Goal: Learn about a topic: Learn about a topic

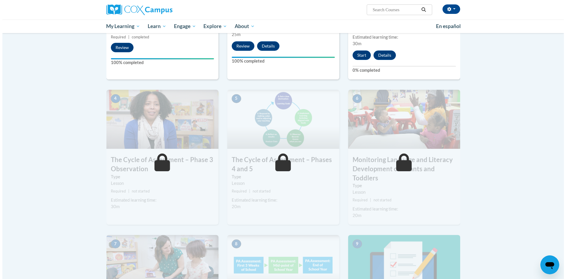
scroll to position [236, 0]
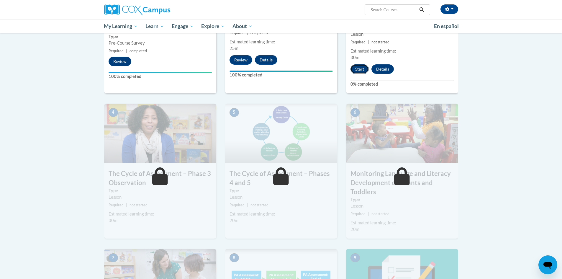
click at [364, 71] on button "Start" at bounding box center [359, 68] width 18 height 9
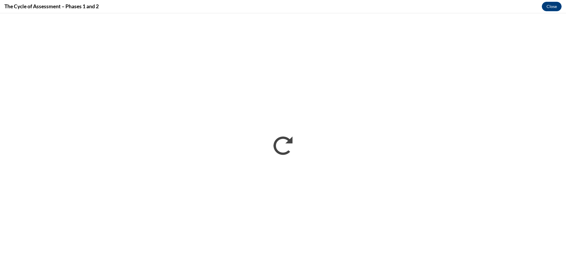
scroll to position [0, 0]
